Goal: Task Accomplishment & Management: Use online tool/utility

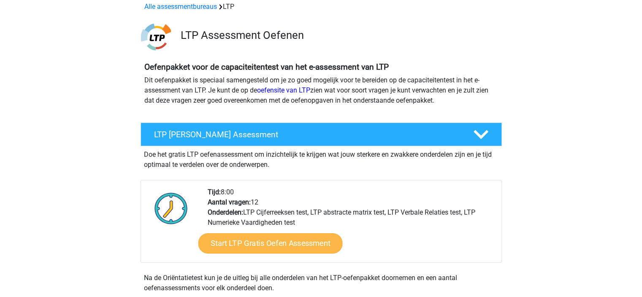
scroll to position [42, 0]
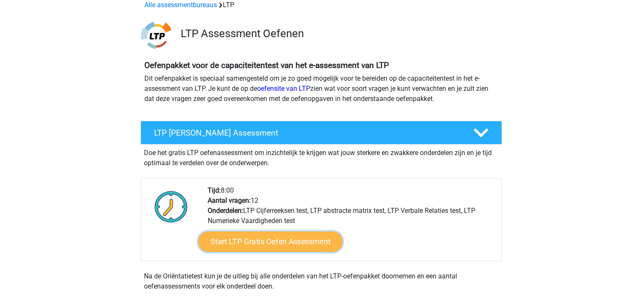
click at [281, 244] on link "Start LTP Gratis Oefen Assessment" at bounding box center [270, 241] width 144 height 20
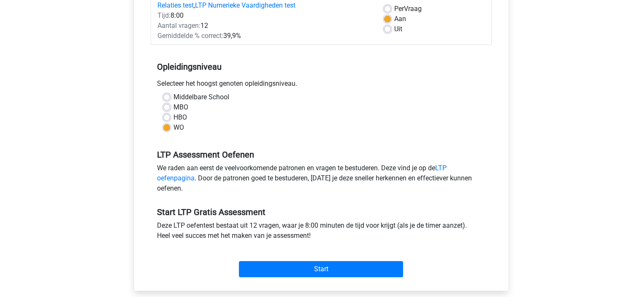
scroll to position [211, 0]
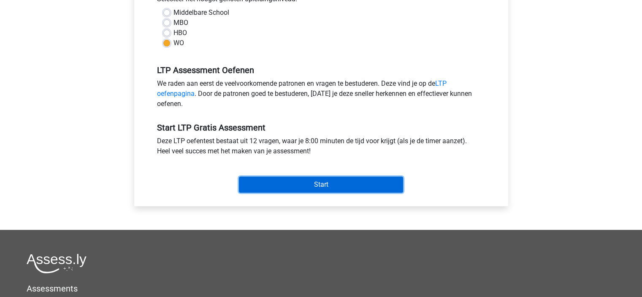
click at [364, 182] on input "Start" at bounding box center [321, 184] width 164 height 16
